Goal: Find specific page/section: Find specific page/section

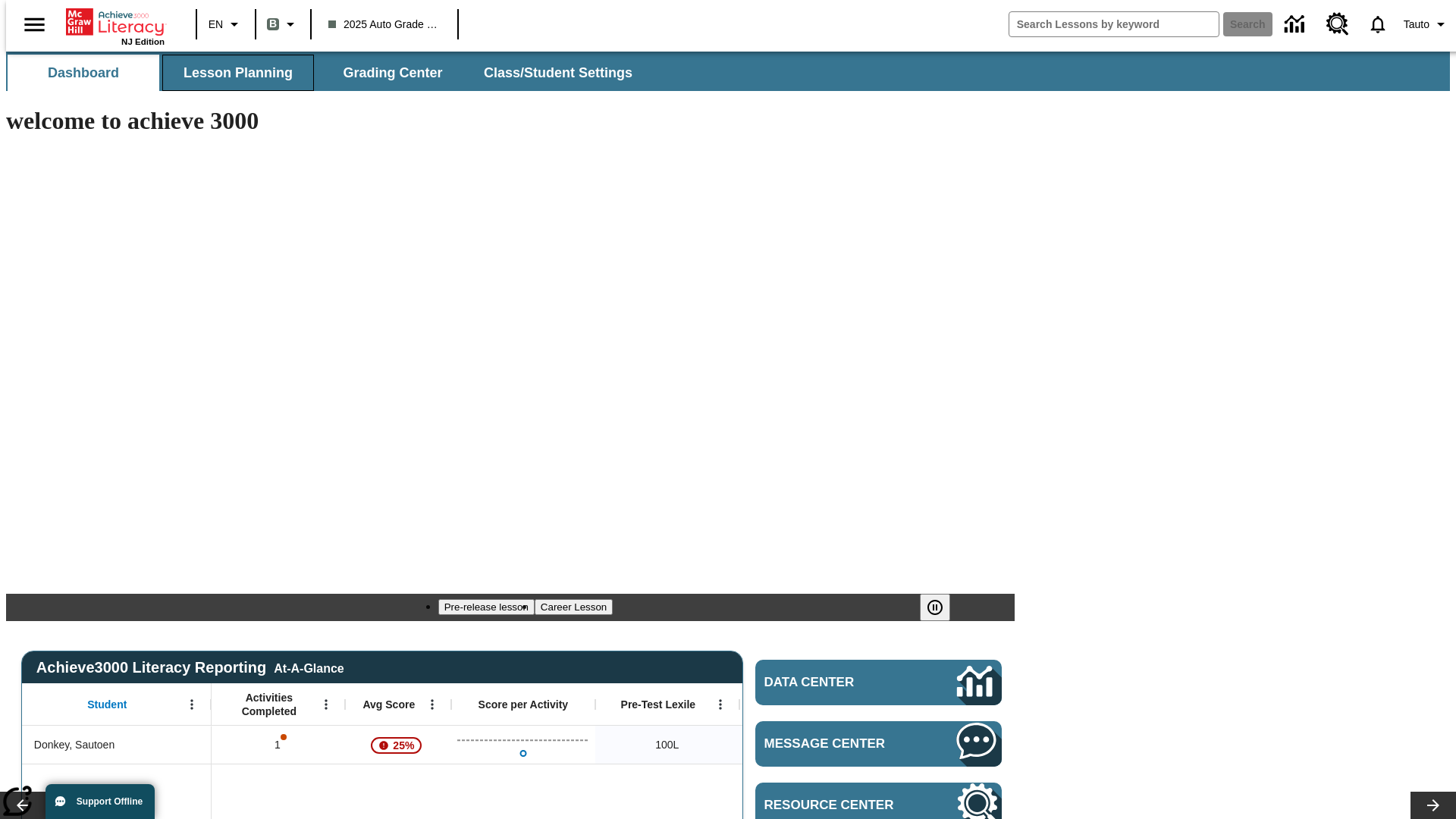
click at [232, 73] on span "Lesson Planning" at bounding box center [238, 73] width 109 height 18
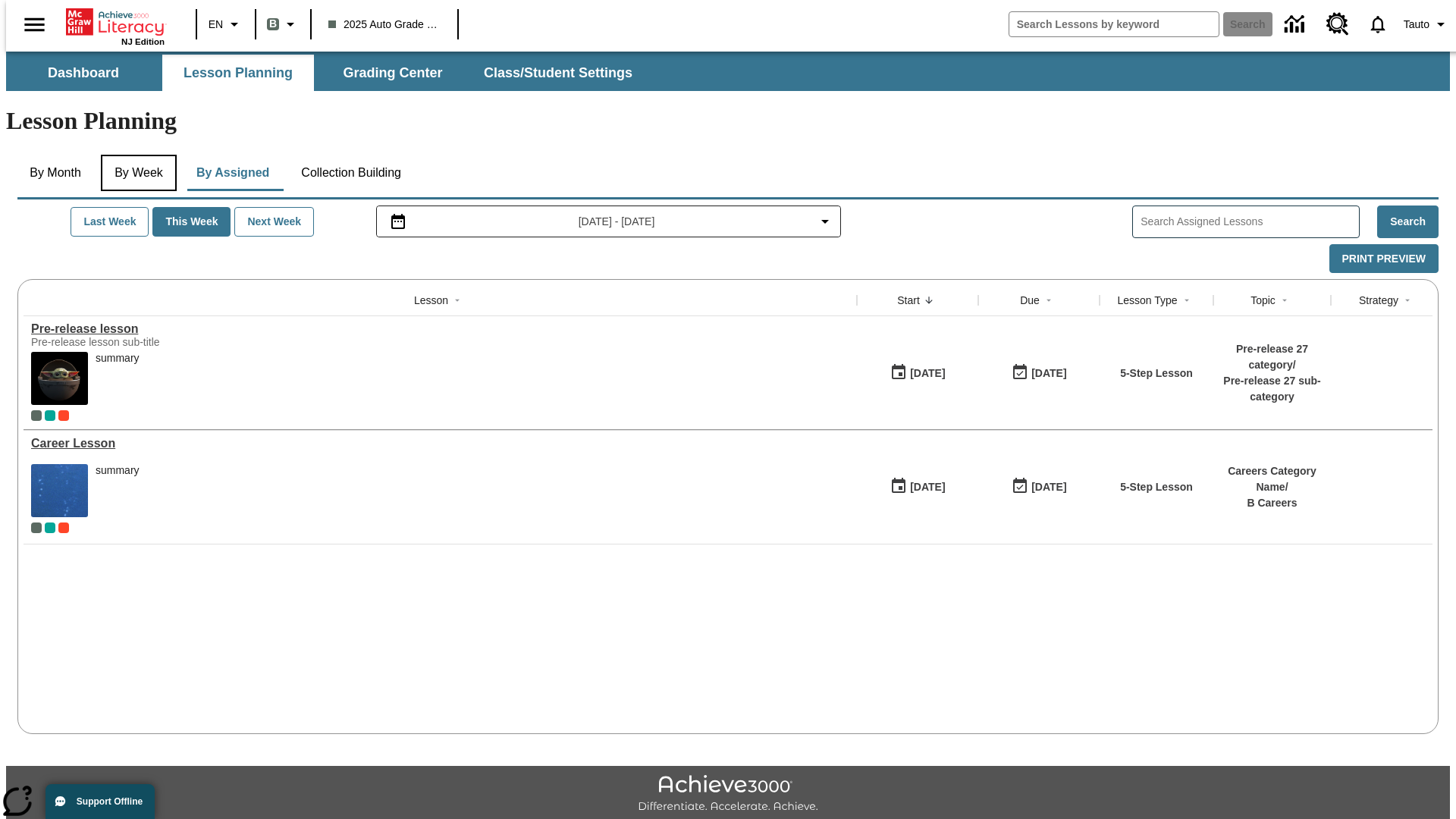
click at [136, 155] on button "By Week" at bounding box center [138, 173] width 76 height 36
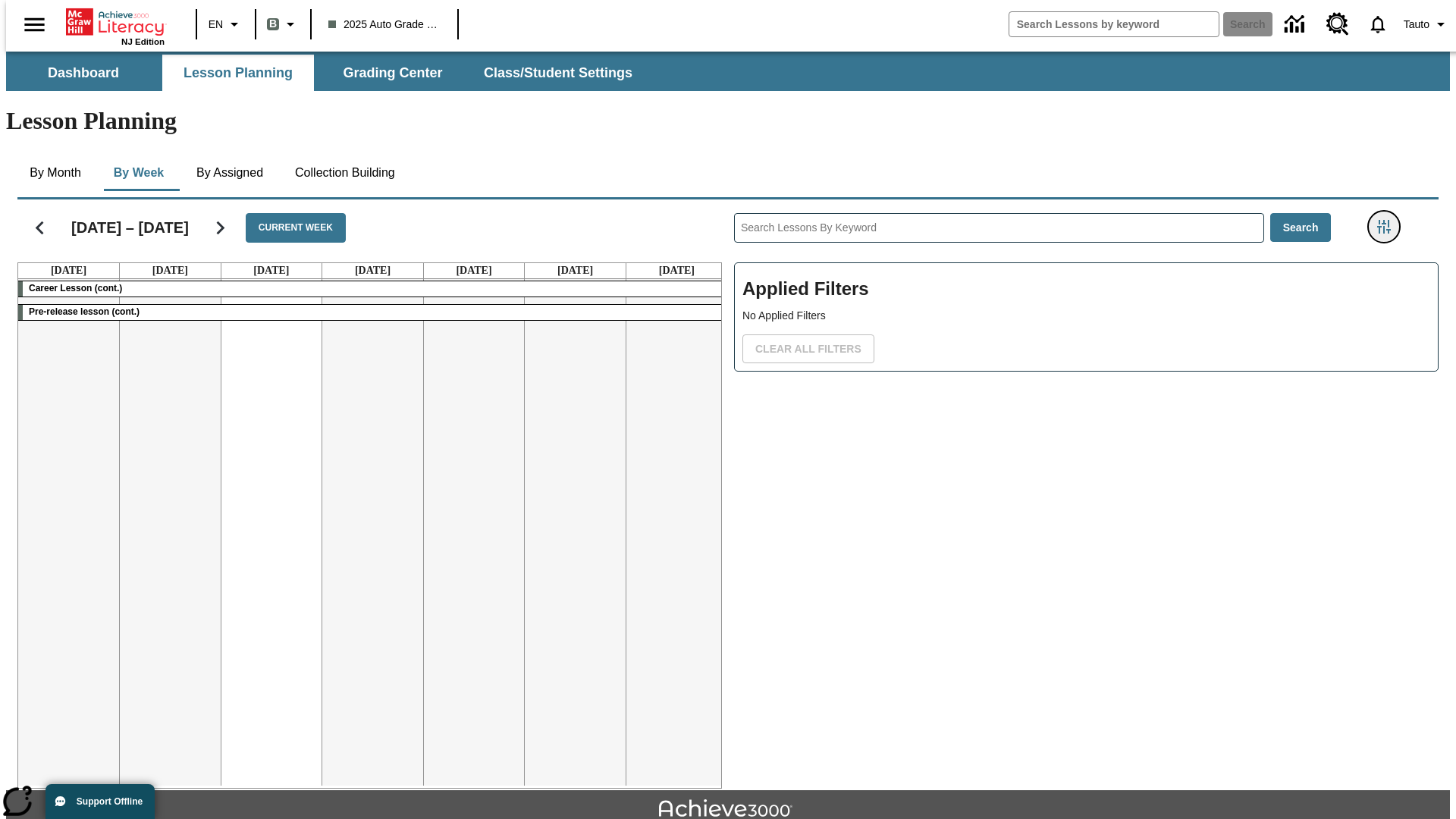
click at [1388, 219] on icon "Filters Side menu" at bounding box center [1384, 226] width 14 height 14
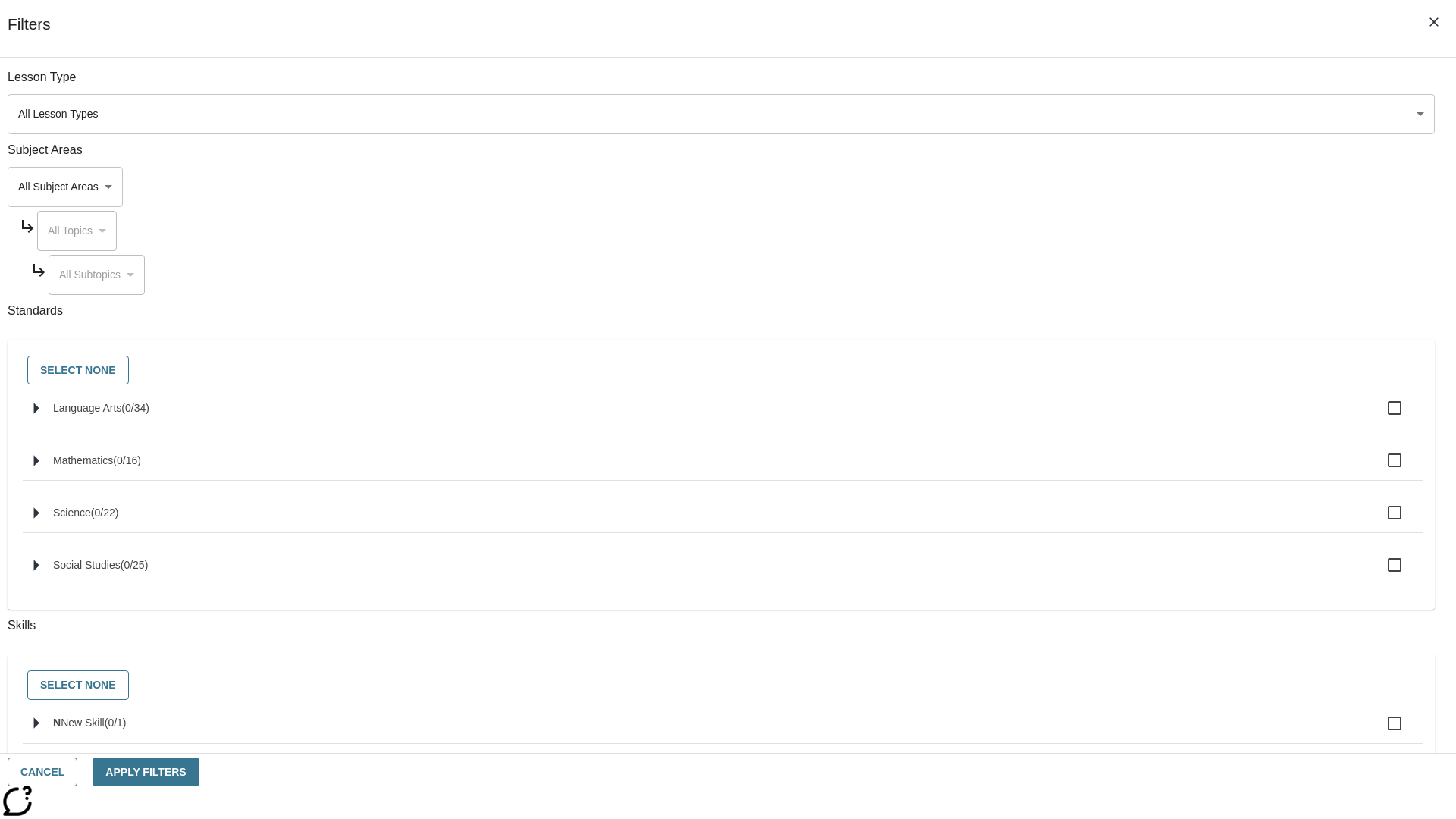
click at [1092, 114] on body "Skip to main content NJ Edition EN B 2025 Auto Grade 1 B Search 0 Tauto Dashboa…" at bounding box center [728, 470] width 1443 height 837
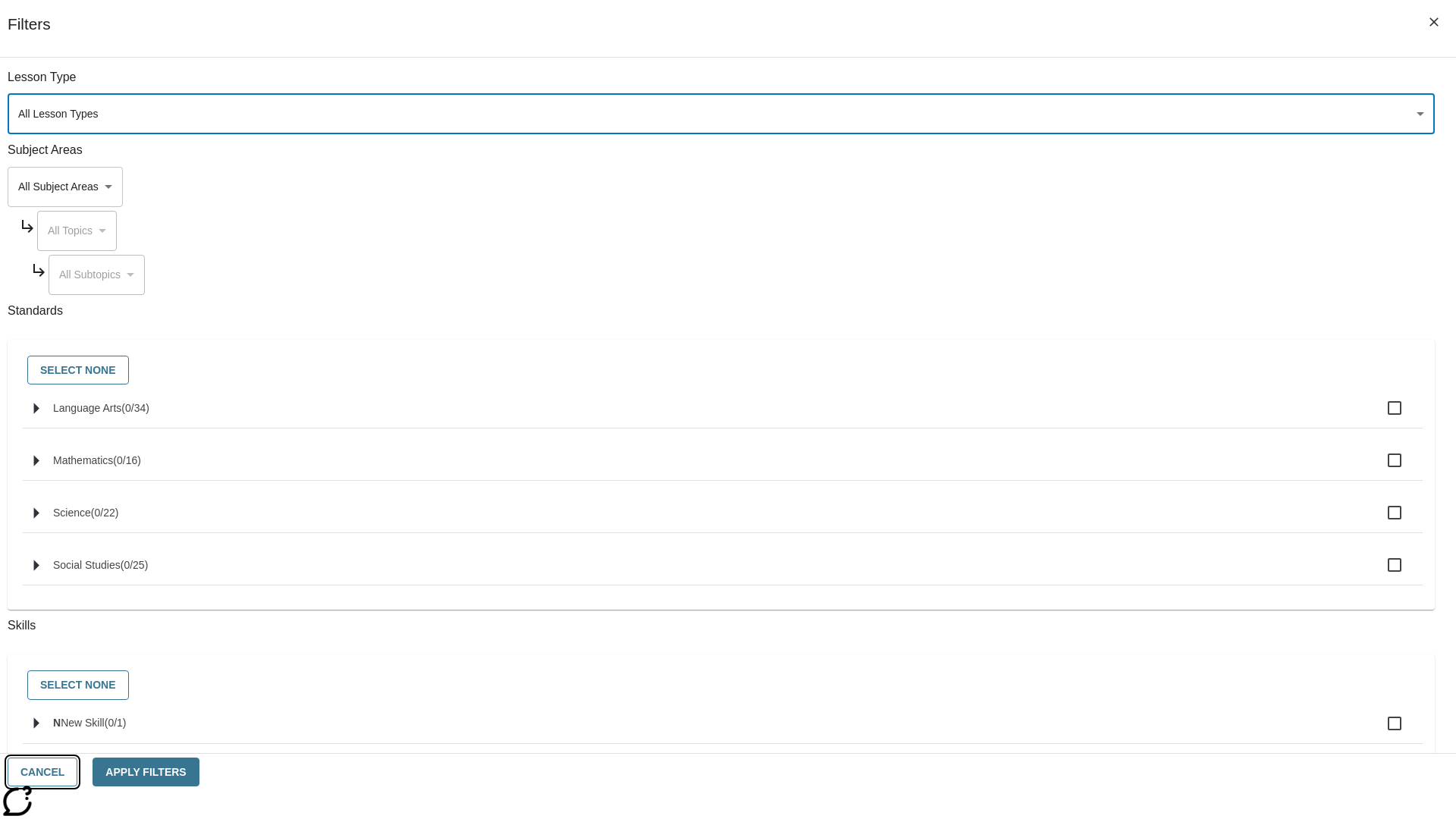
click at [77, 771] on button "Cancel" at bounding box center [43, 772] width 70 height 29
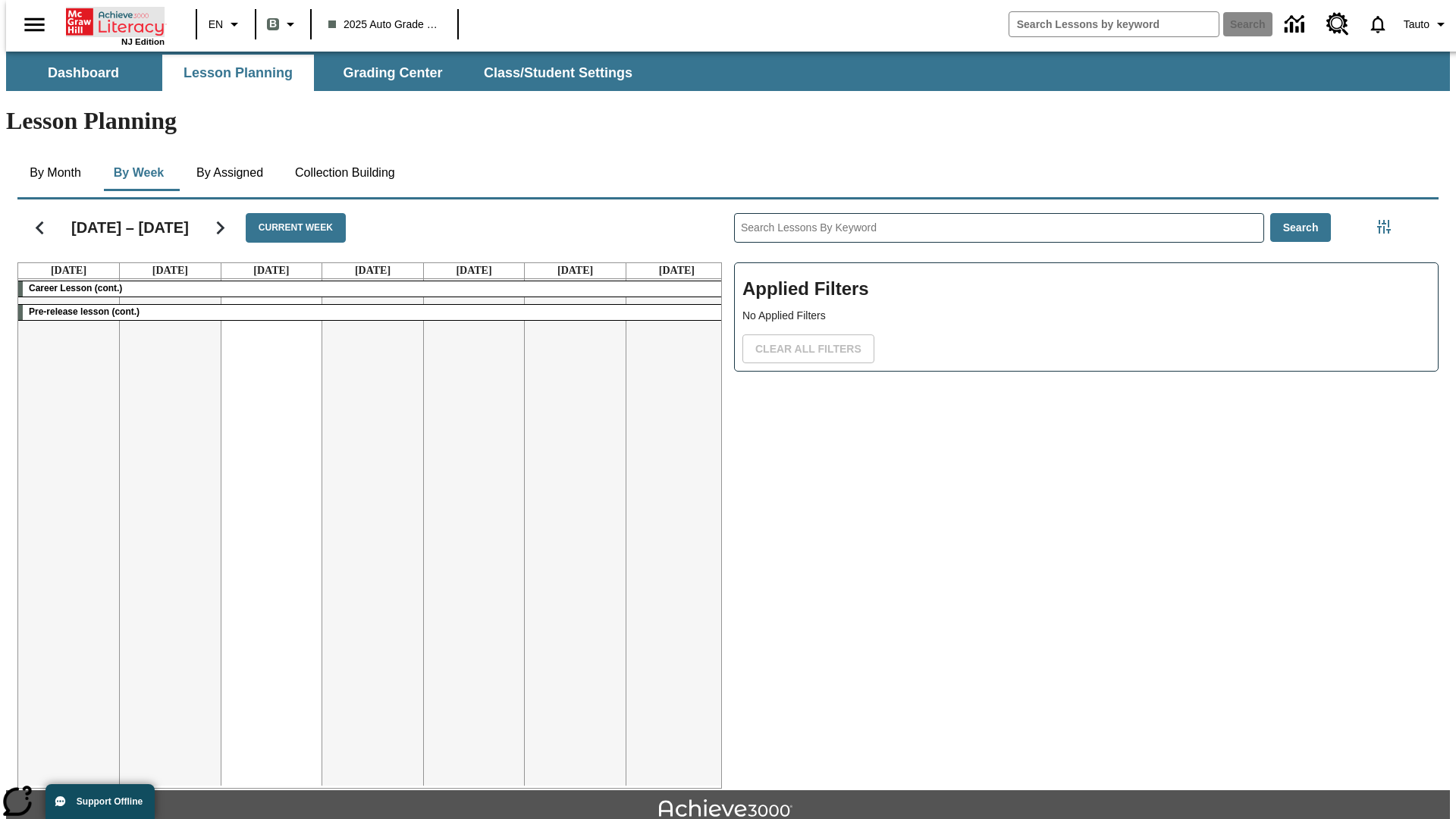
click at [109, 20] on icon "Home" at bounding box center [116, 21] width 100 height 30
